Goal: Navigation & Orientation: Find specific page/section

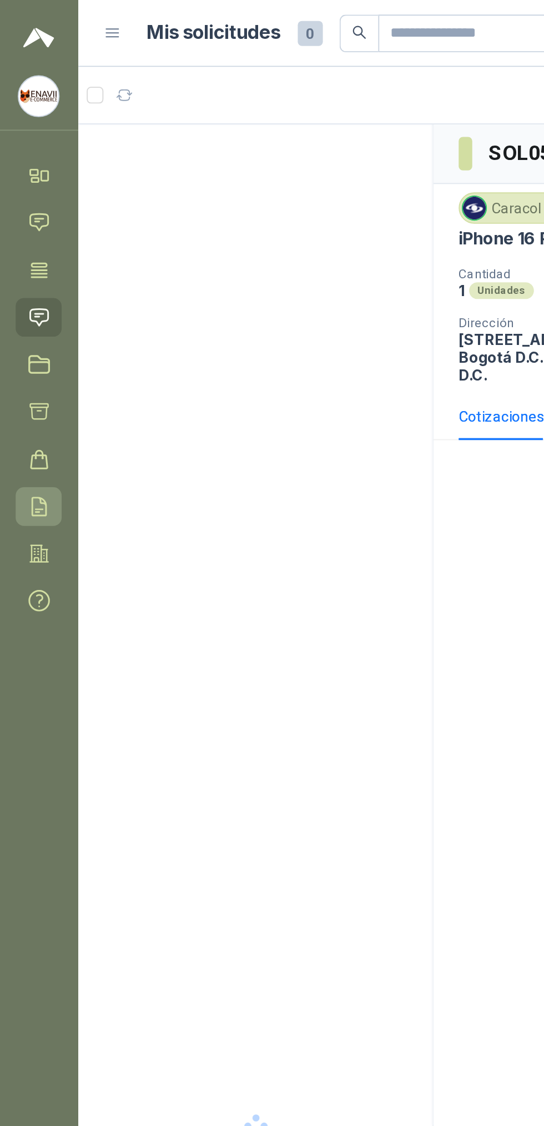
click at [21, 269] on icon at bounding box center [22, 269] width 12 height 12
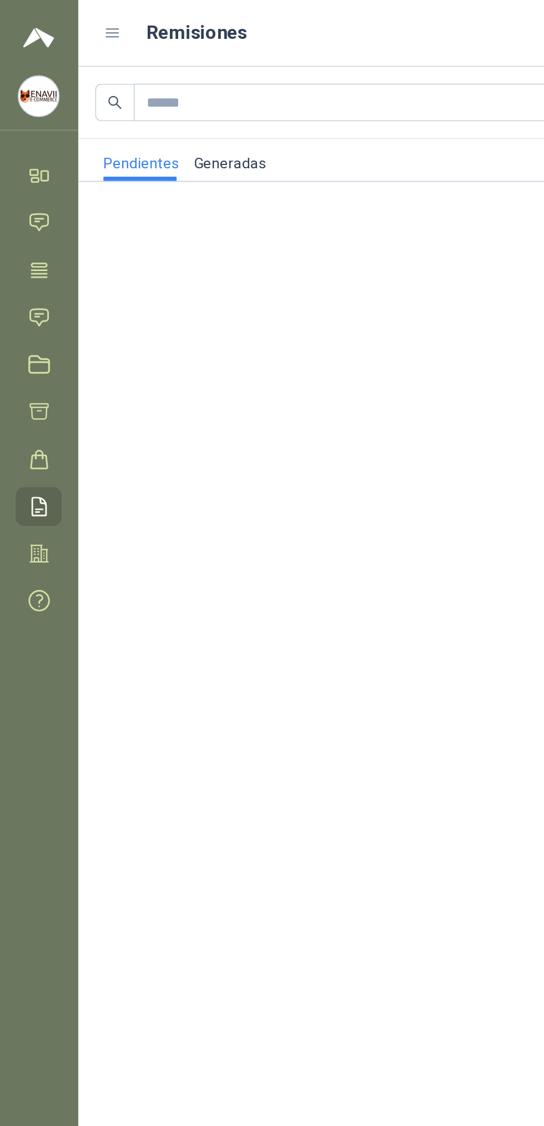
click at [126, 85] on link "Generadas" at bounding box center [122, 85] width 39 height 22
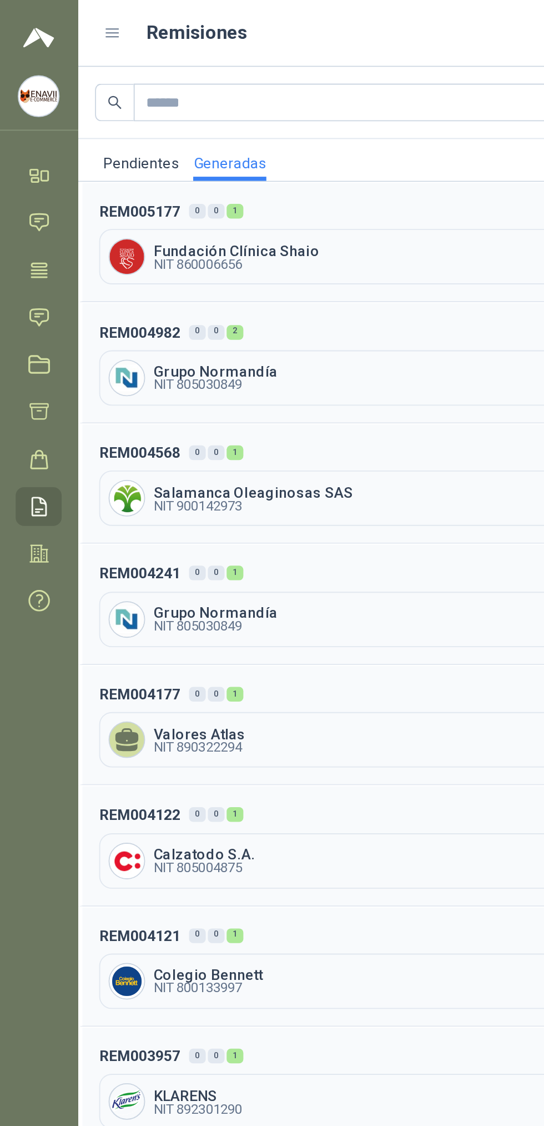
click at [102, 134] on span "Fundación Clínica Shaio" at bounding box center [306, 133] width 448 height 8
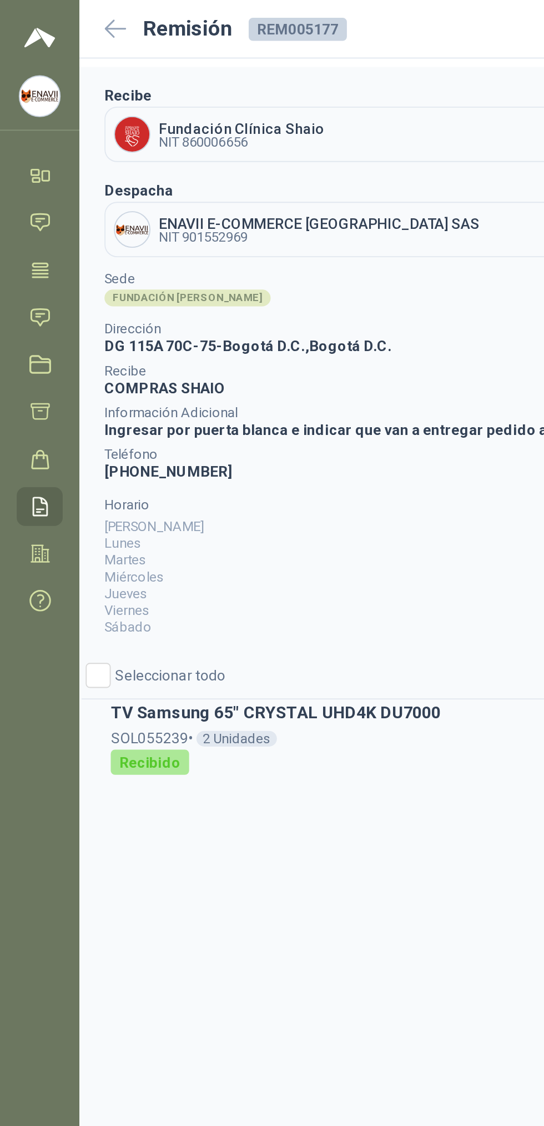
click at [61, 16] on icon at bounding box center [62, 15] width 12 height 11
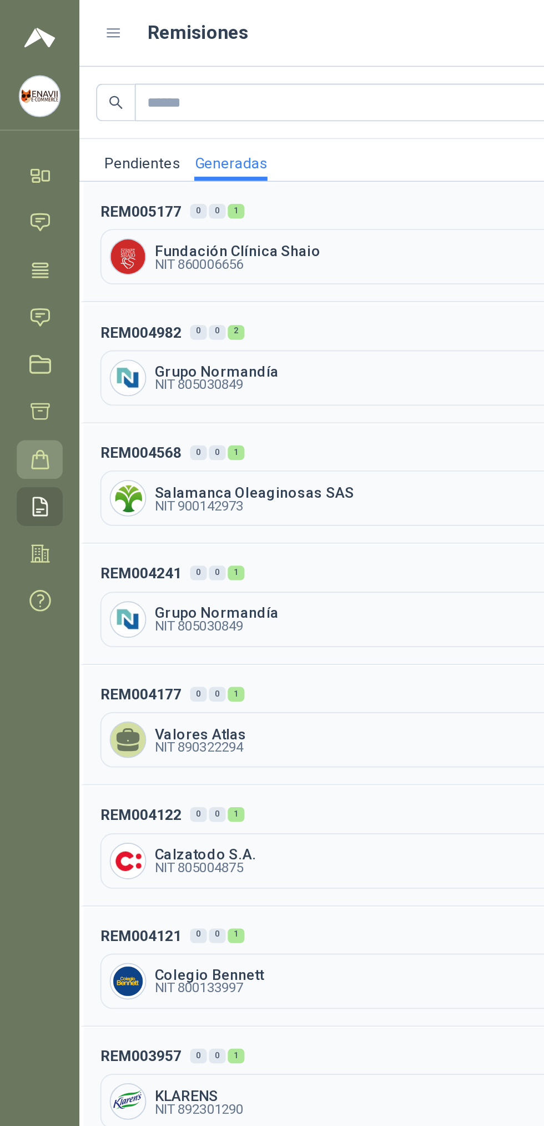
click at [27, 248] on icon at bounding box center [22, 244] width 12 height 12
